Goal: Navigation & Orientation: Go to known website

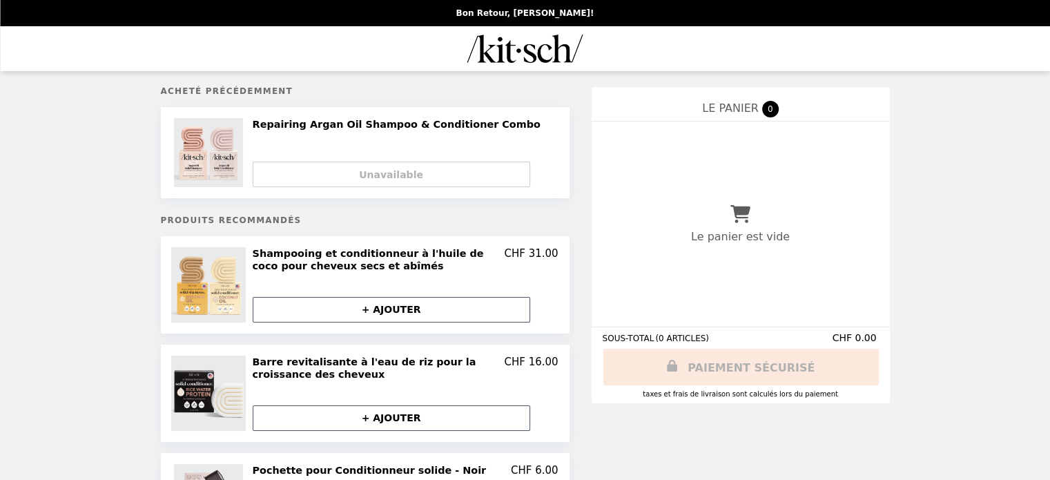
click at [531, 57] on img "Main" at bounding box center [526, 49] width 116 height 28
